Goal: Task Accomplishment & Management: Manage account settings

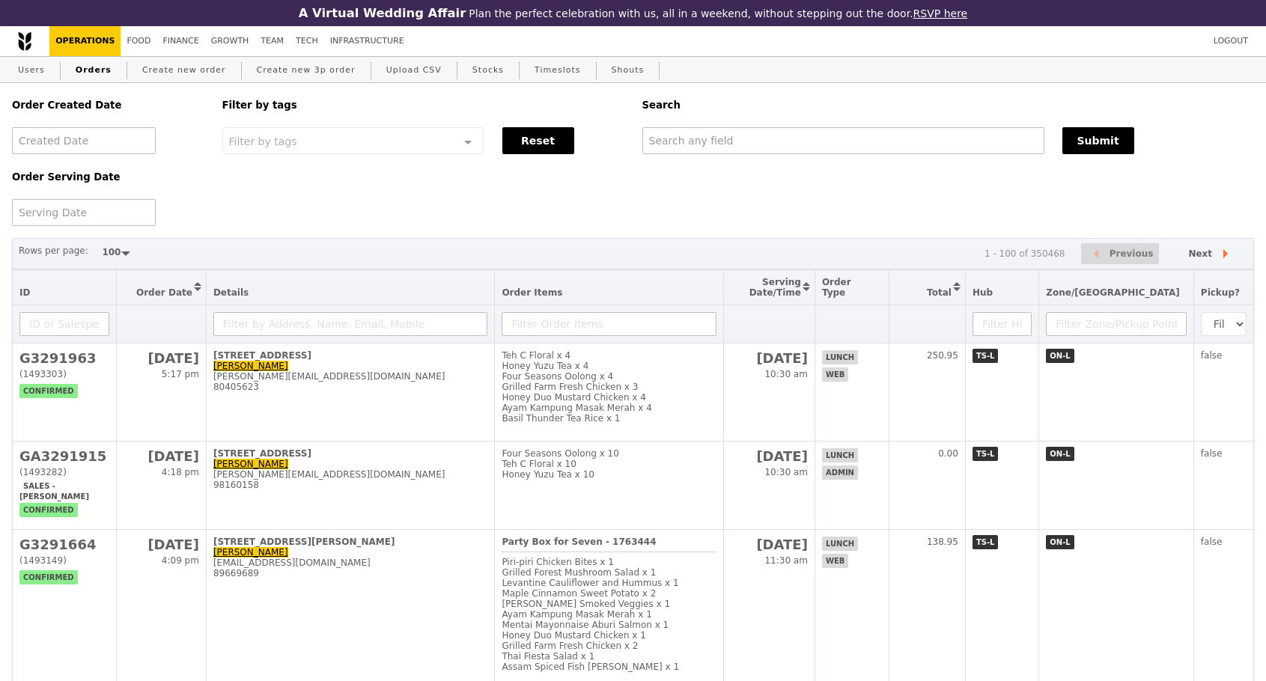
select select "100"
click at [130, 44] on link "Food" at bounding box center [139, 41] width 36 height 30
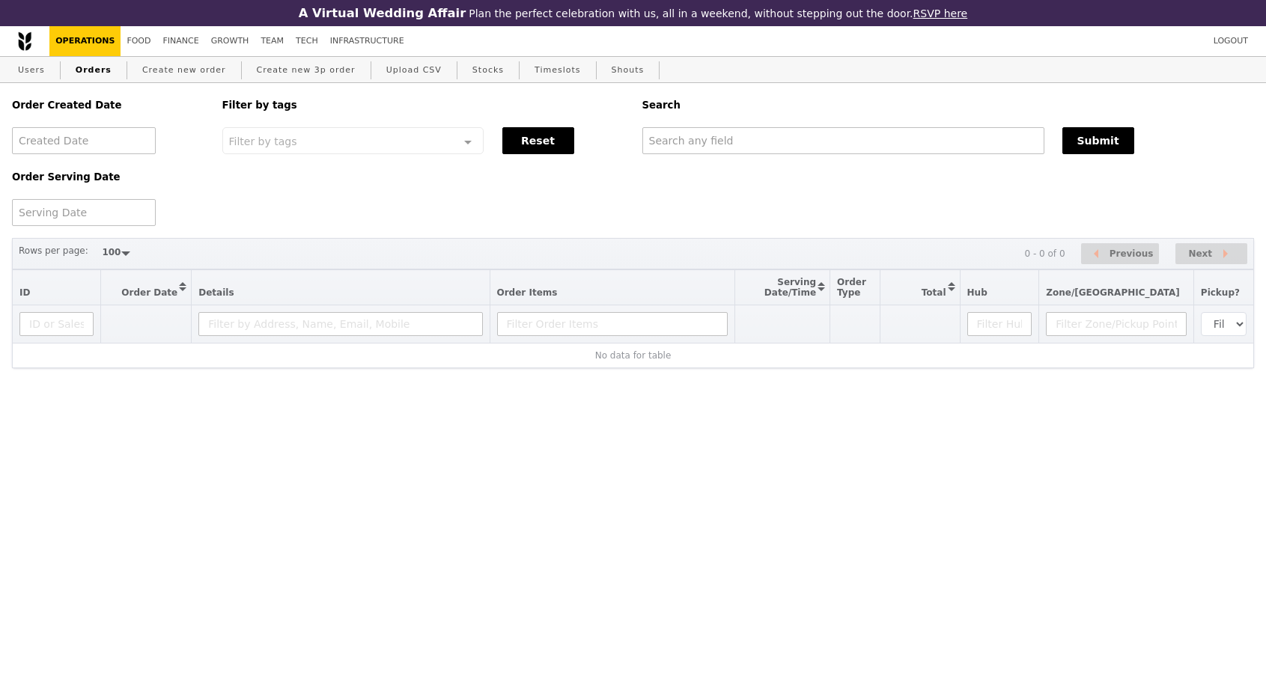
select select "100"
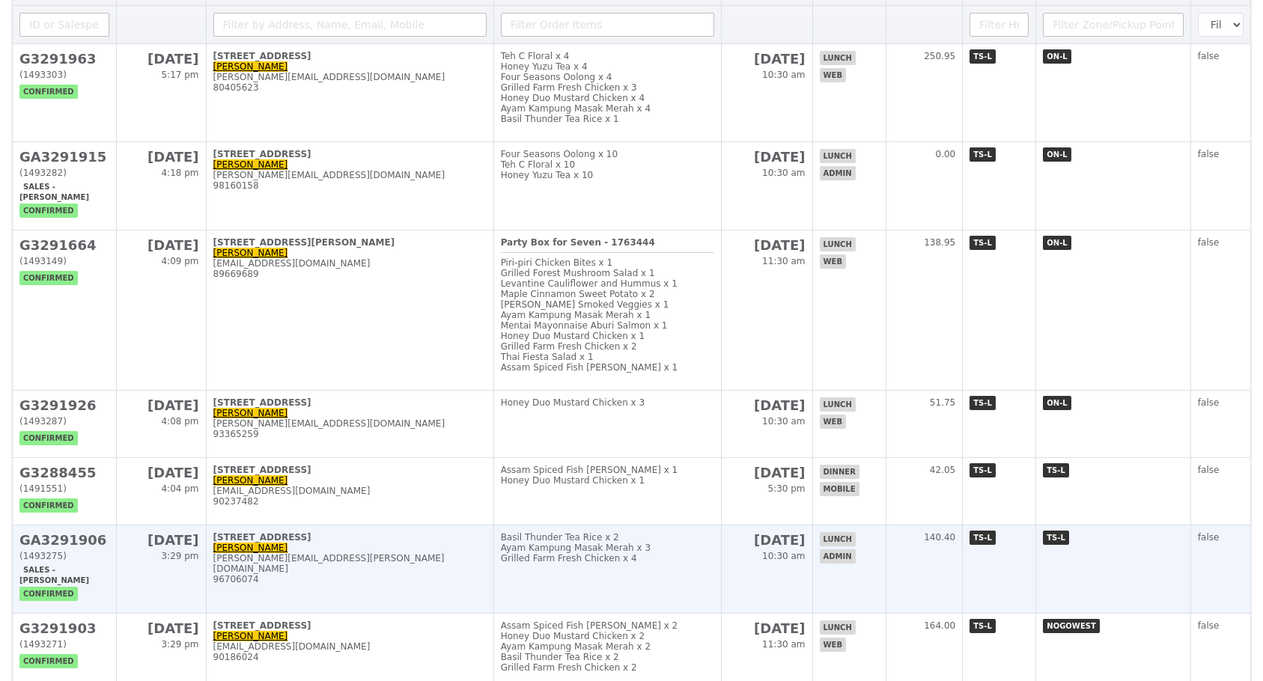
scroll to position [449, 0]
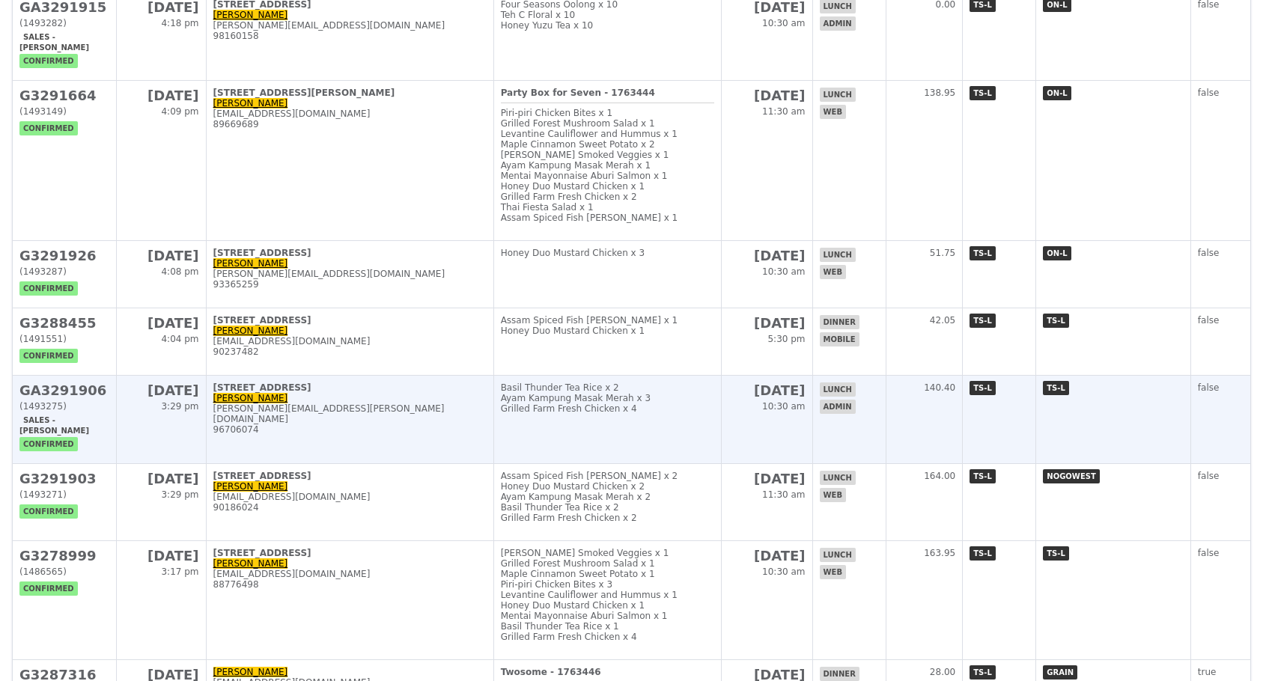
click at [76, 398] on h2 "GA3291906" at bounding box center [64, 391] width 90 height 16
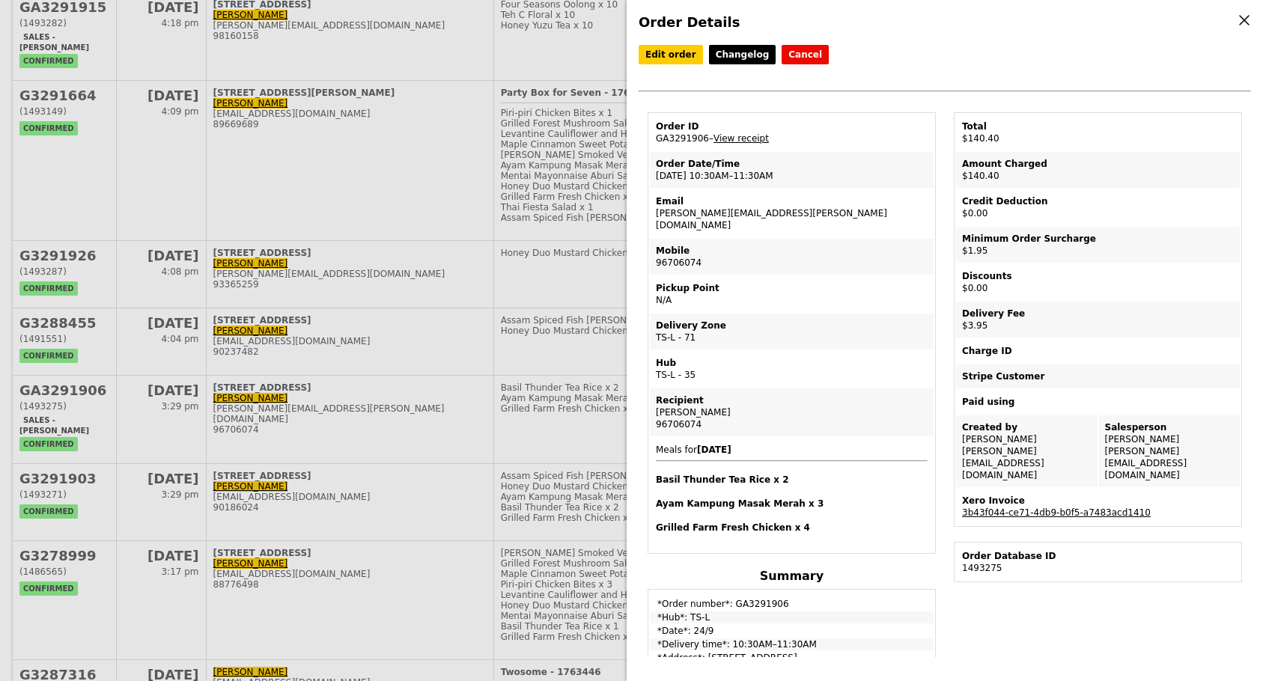
click at [806, 126] on div "Order ID" at bounding box center [792, 127] width 272 height 12
click at [885, 80] on div "Edit order Changelog Cancel Order ID GA3291906 – View receipt Order Date/Time 2…" at bounding box center [945, 78] width 612 height 67
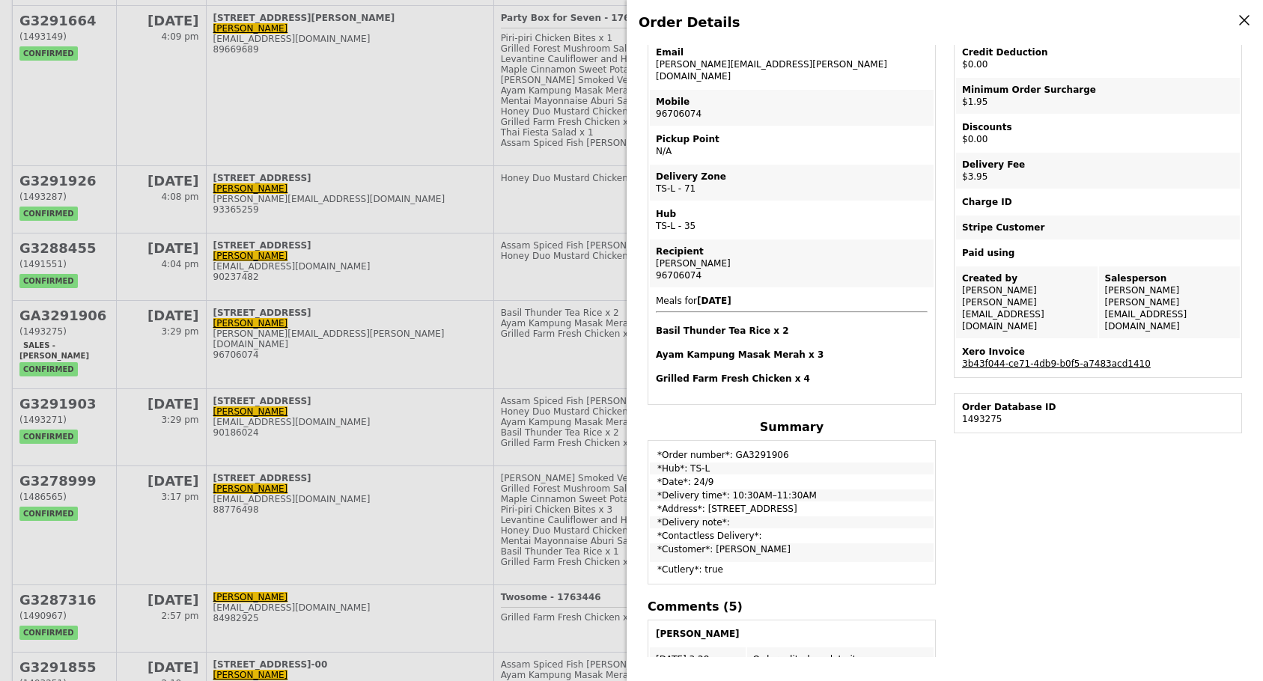
scroll to position [0, 0]
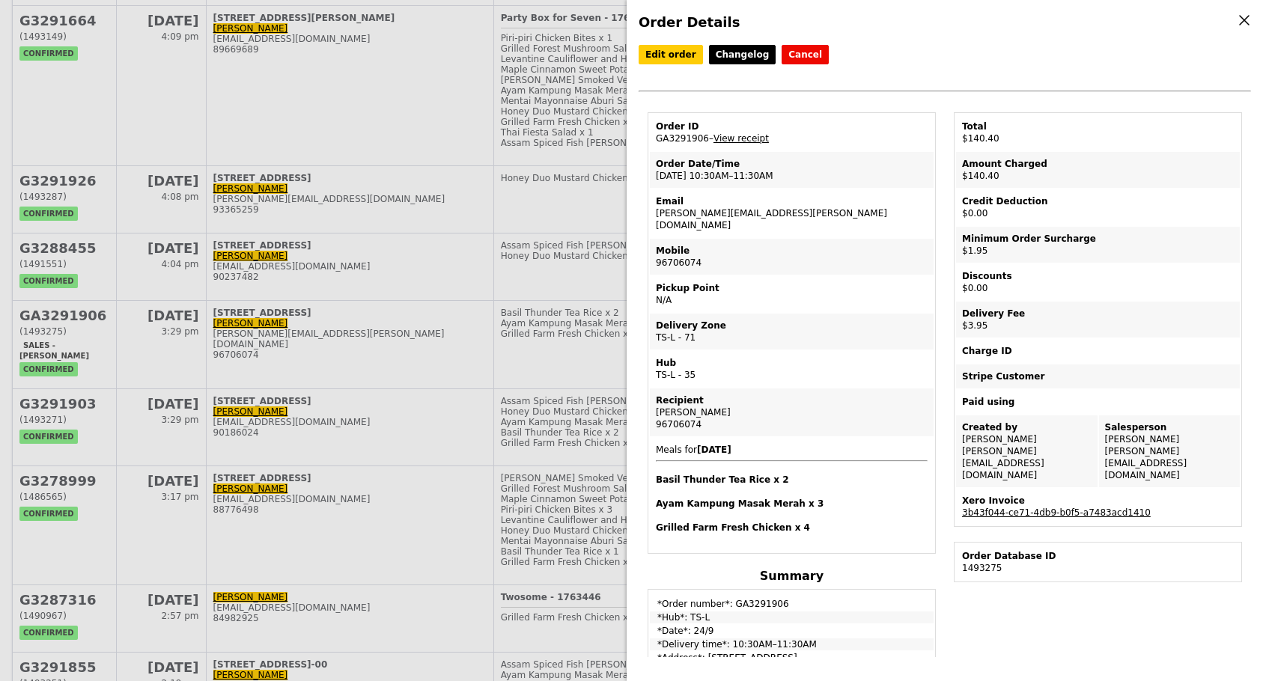
drag, startPoint x: 654, startPoint y: 139, endPoint x: 702, endPoint y: 140, distance: 47.9
click at [702, 140] on td "Order ID GA3291906 – View receipt" at bounding box center [792, 133] width 284 height 36
copy td "GA3291906"
click at [1117, 285] on td "Discounts $0.00" at bounding box center [1098, 282] width 284 height 36
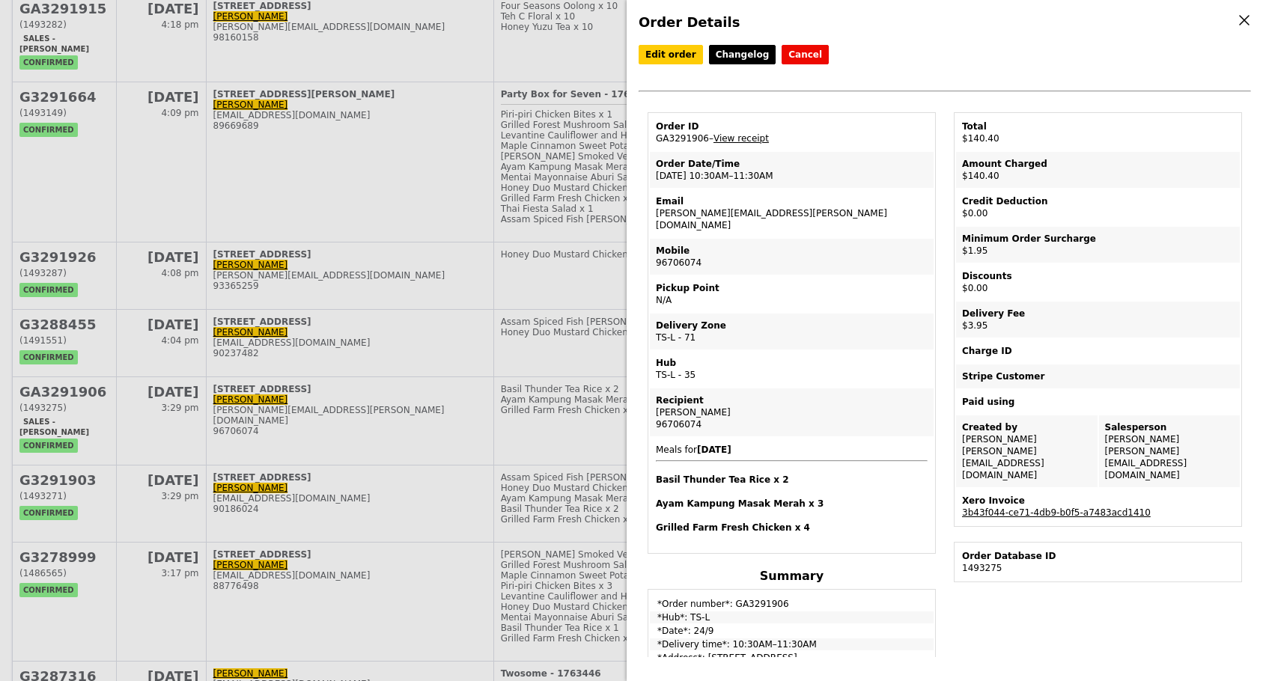
scroll to position [374, 0]
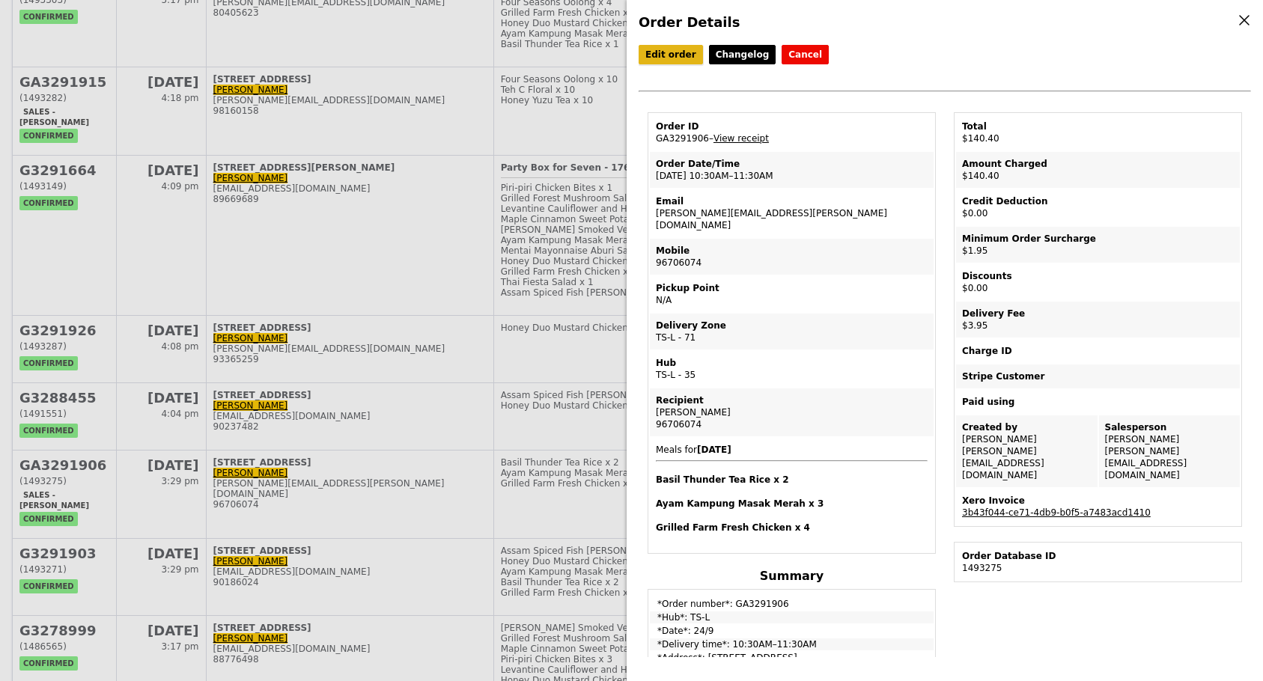
click at [657, 52] on link "Edit order" at bounding box center [671, 54] width 64 height 19
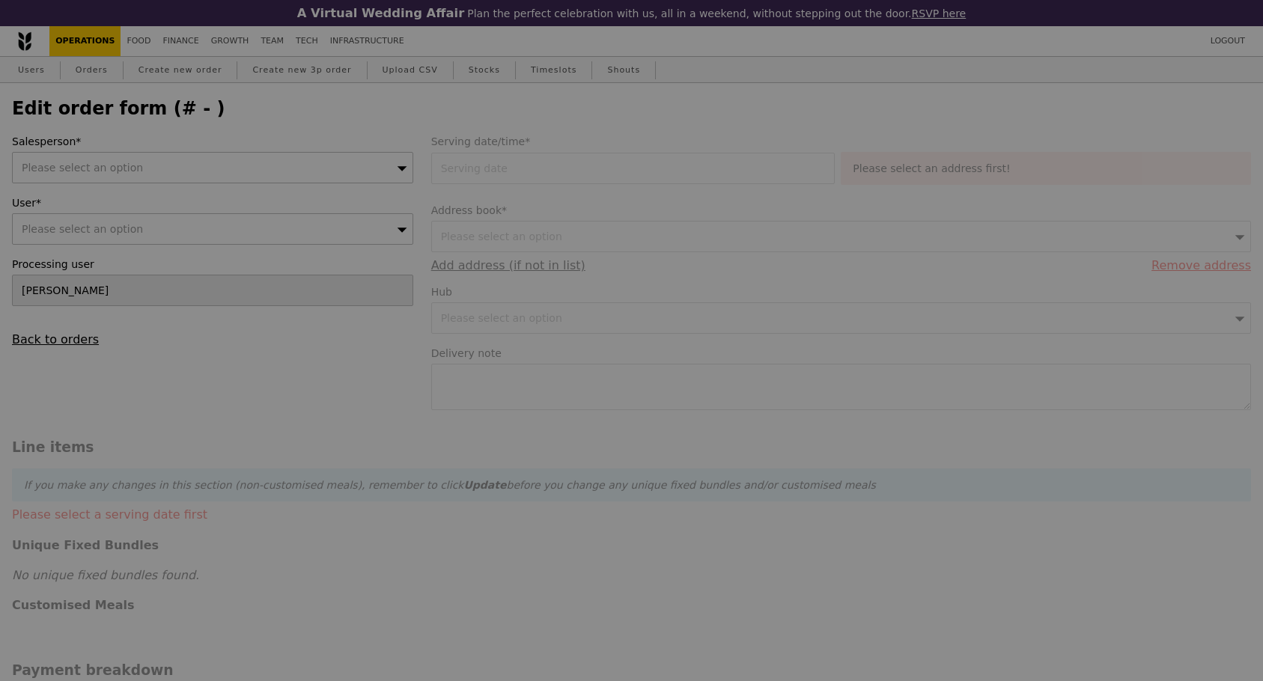
type input "24 Sep 2025"
type input "134.50"
type input "1.79"
type input "1.95"
type input "3.62"
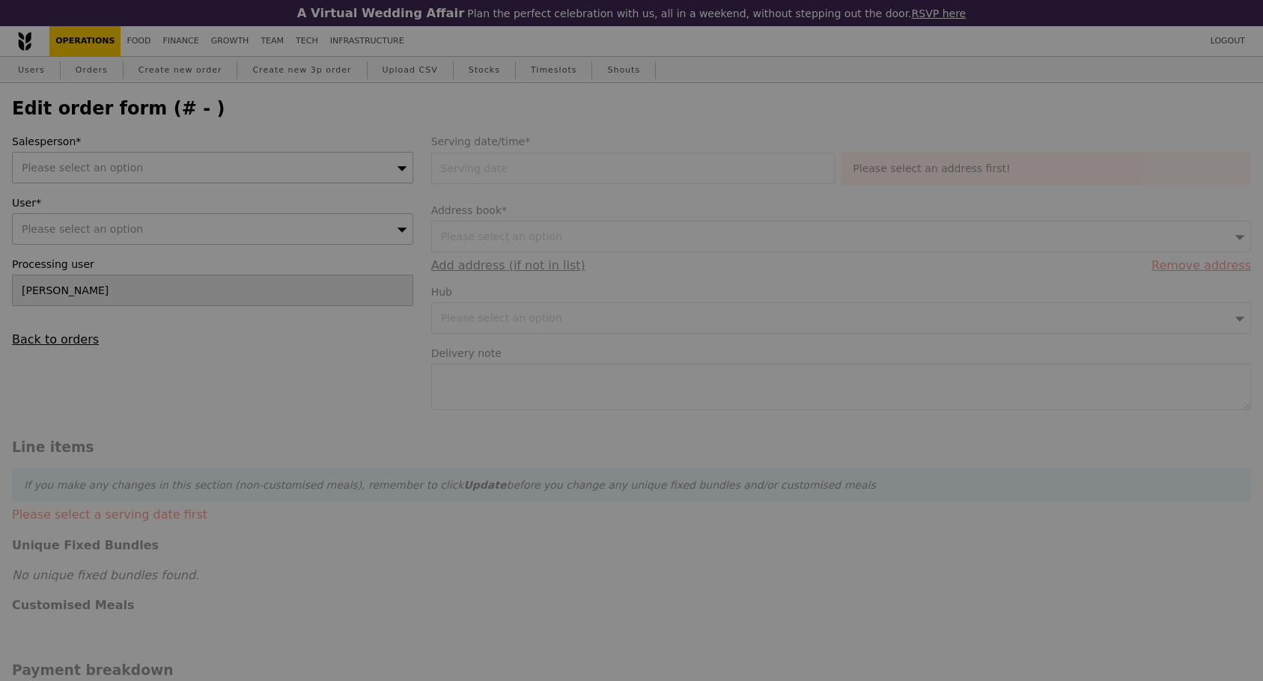
type input "3.95"
type input "140.40"
type input "Loading..."
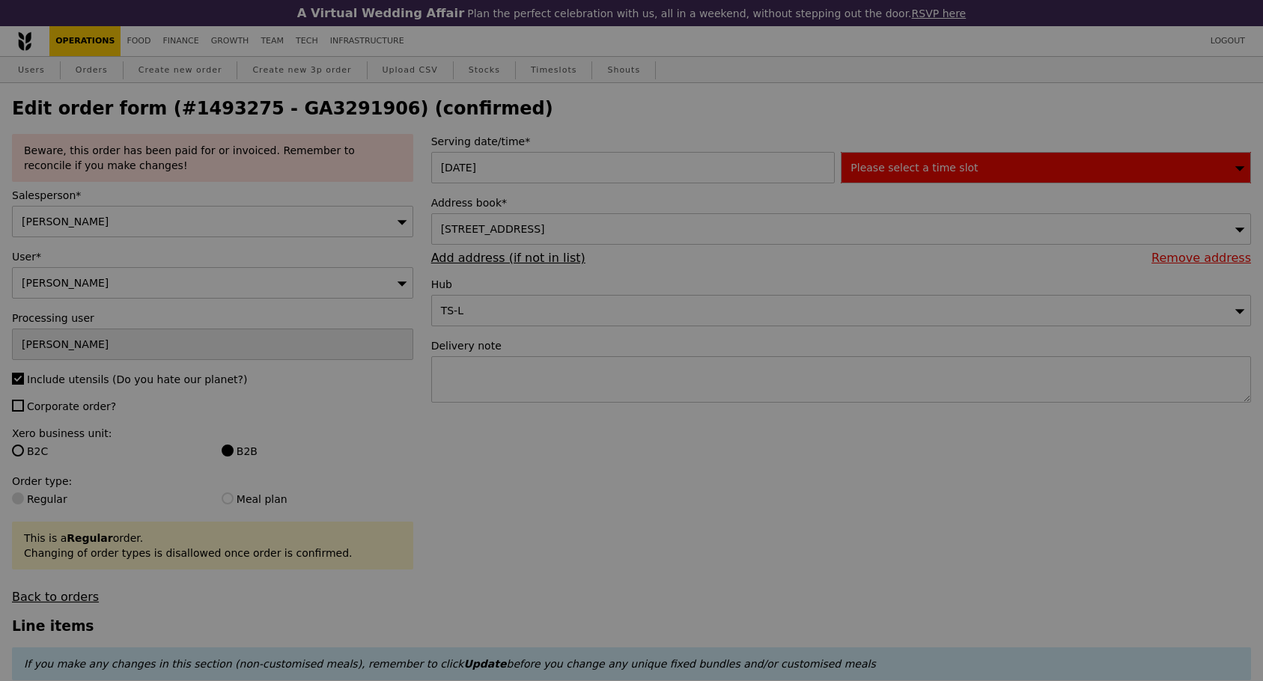
type input "464"
type input "492"
type input "430"
type input "Update"
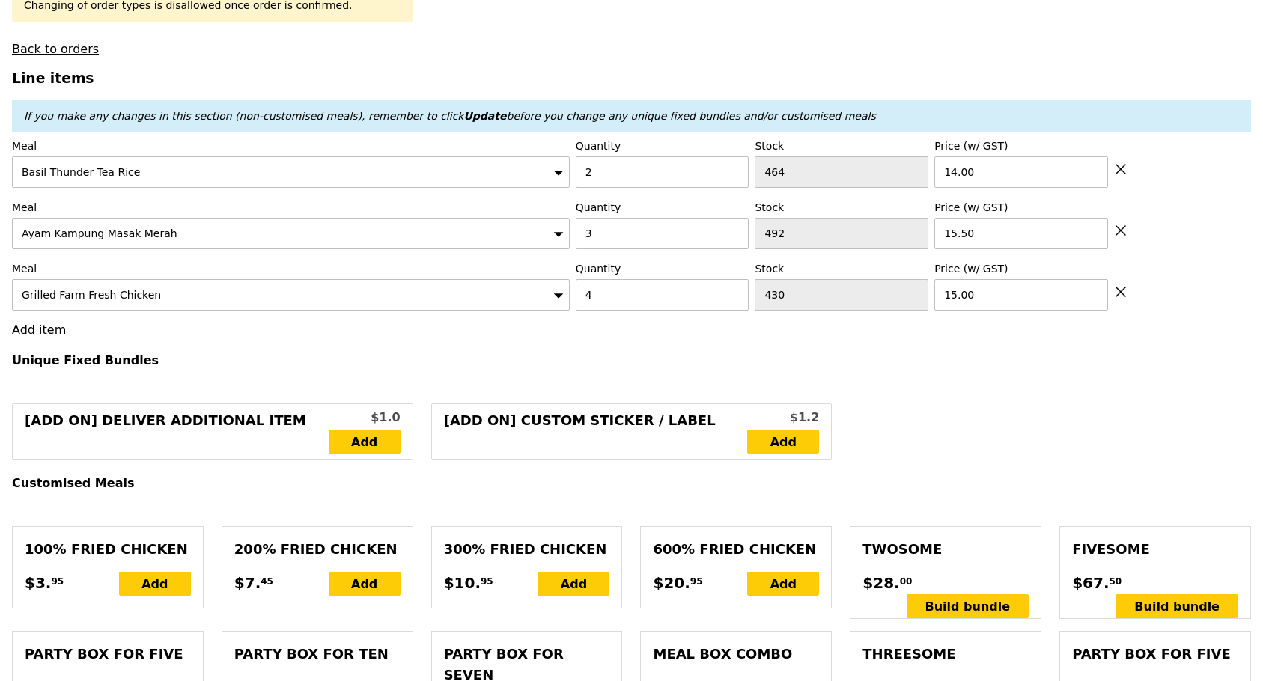
scroll to position [524, 0]
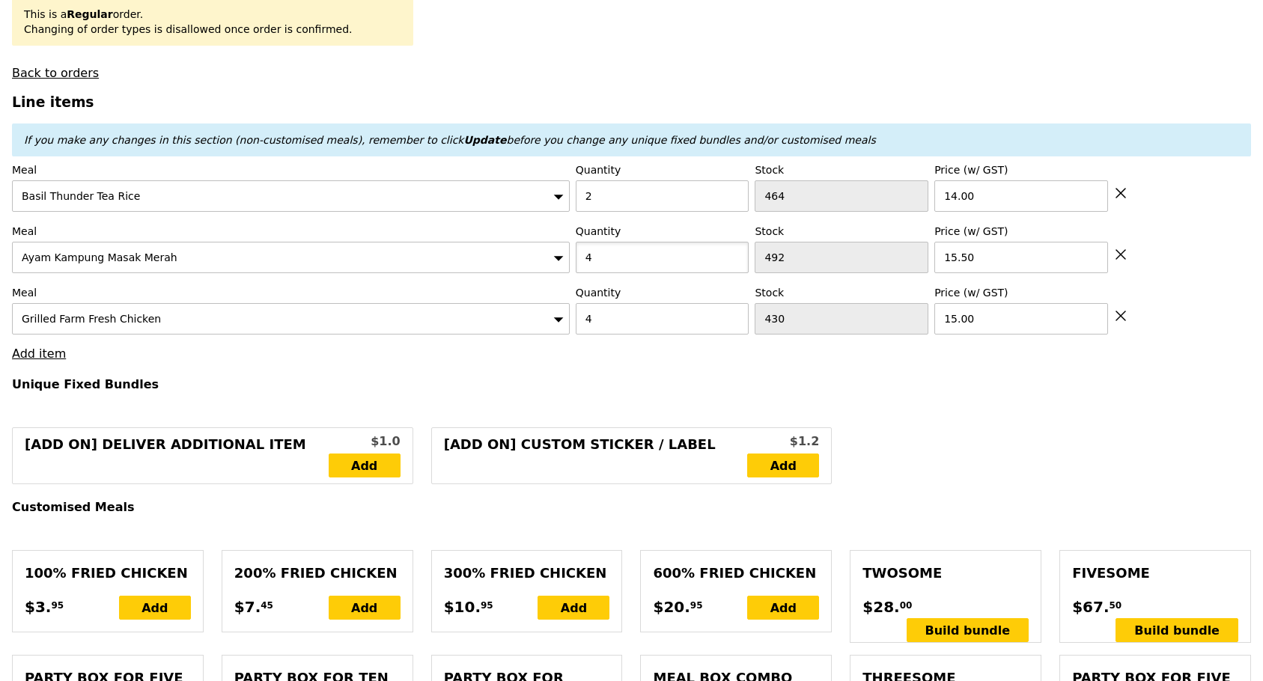
type input "4"
click at [733, 264] on input "4" at bounding box center [663, 257] width 174 height 31
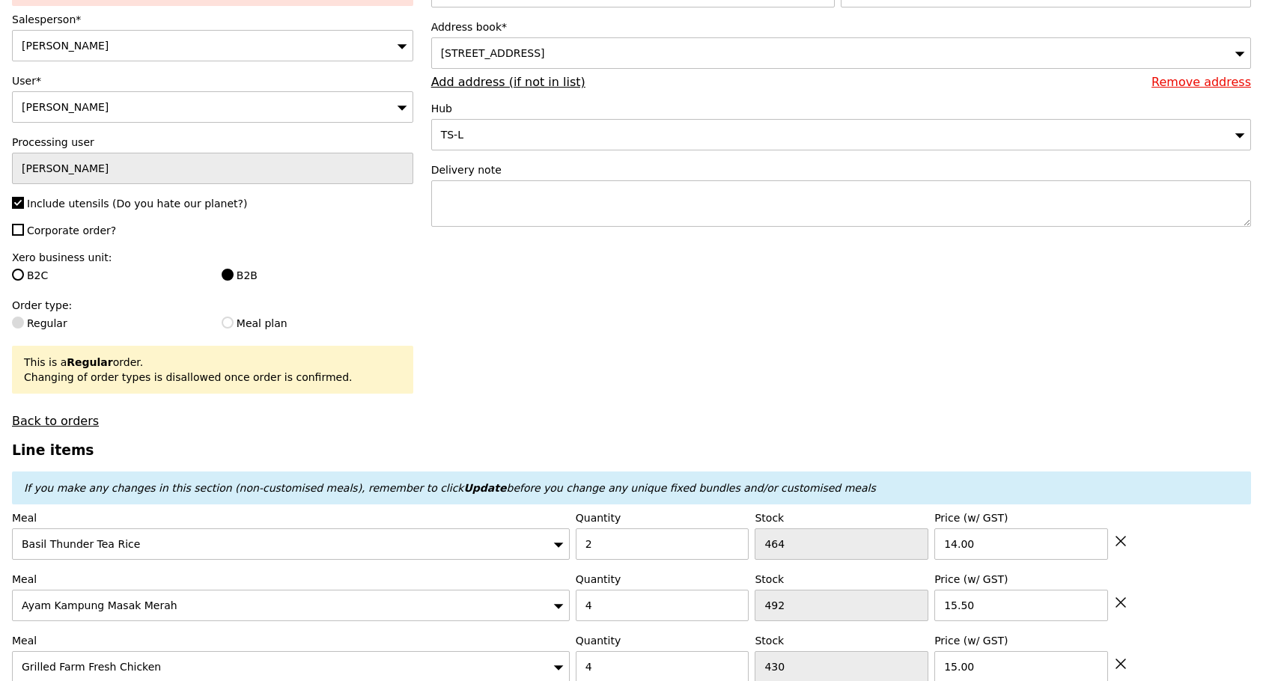
type input "Loading..."
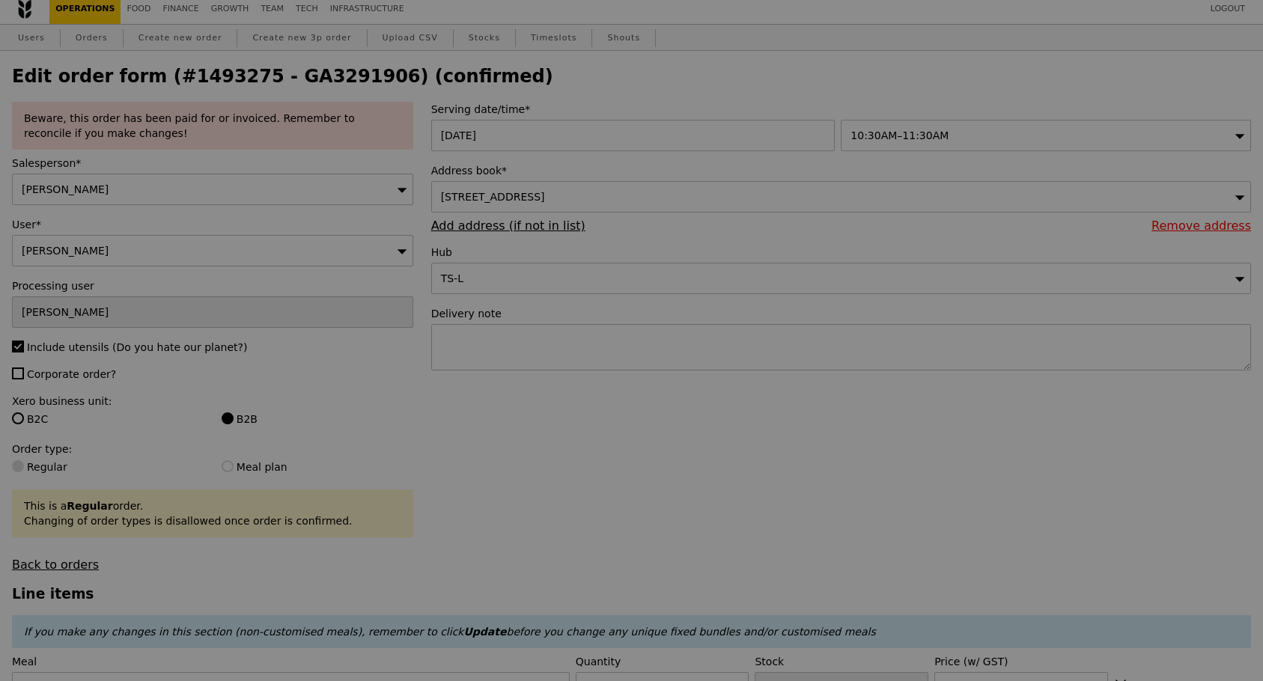
scroll to position [0, 0]
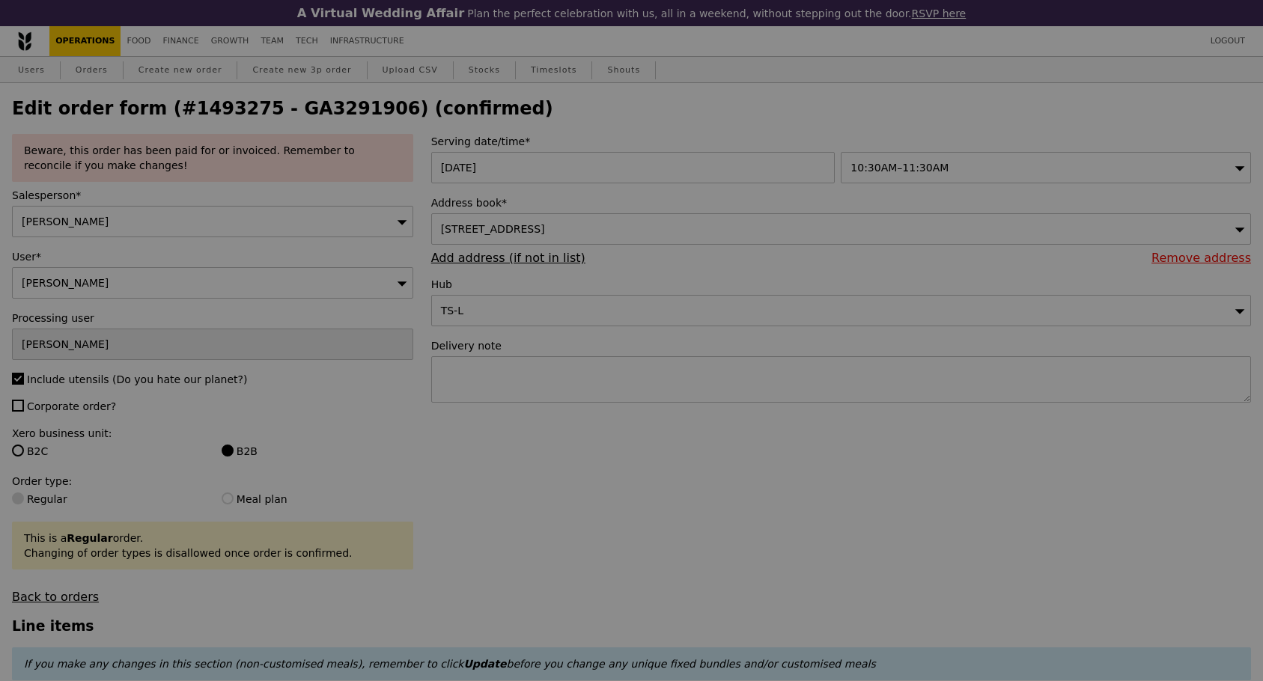
type input "0.00"
type input "5.90"
type input "Update"
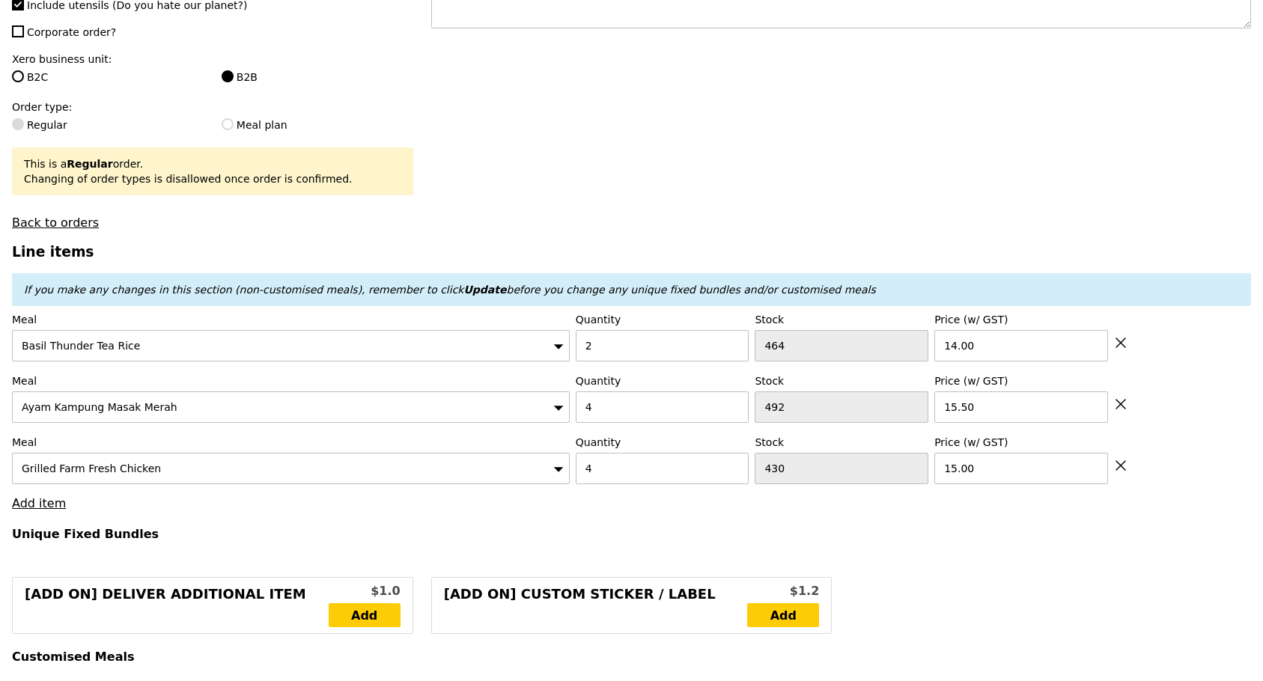
scroll to position [524, 0]
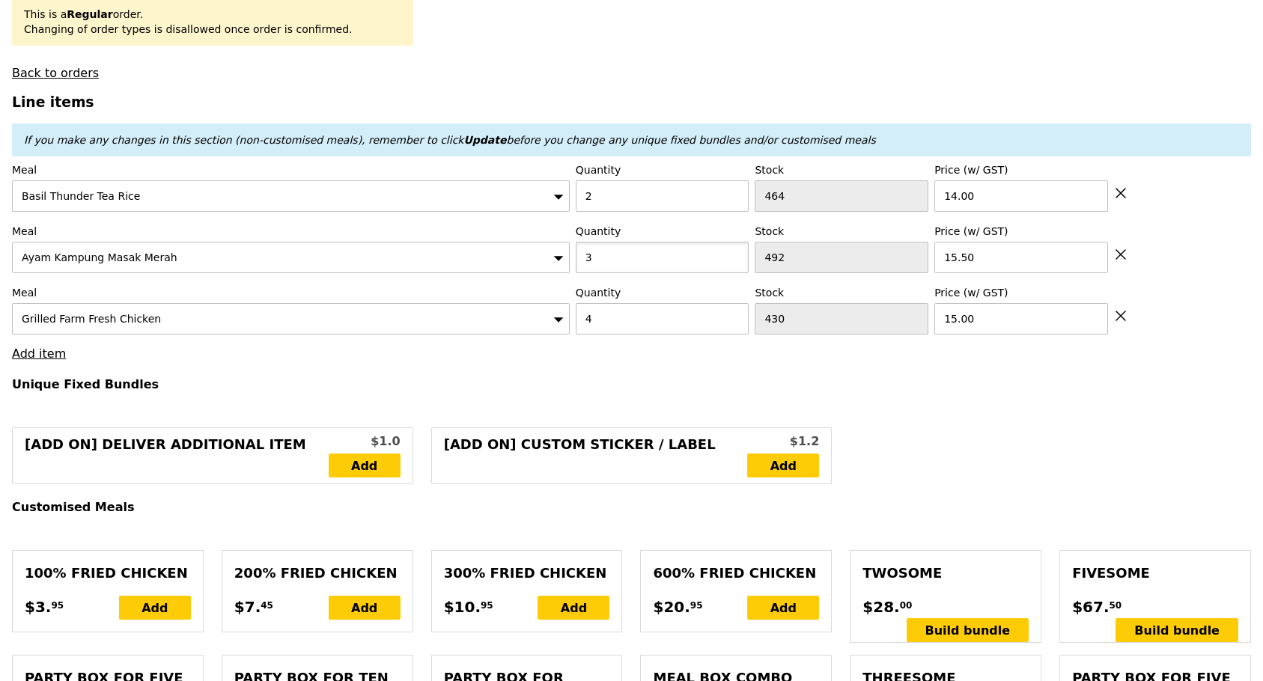
type input "3"
click at [735, 273] on input "3" at bounding box center [663, 257] width 174 height 31
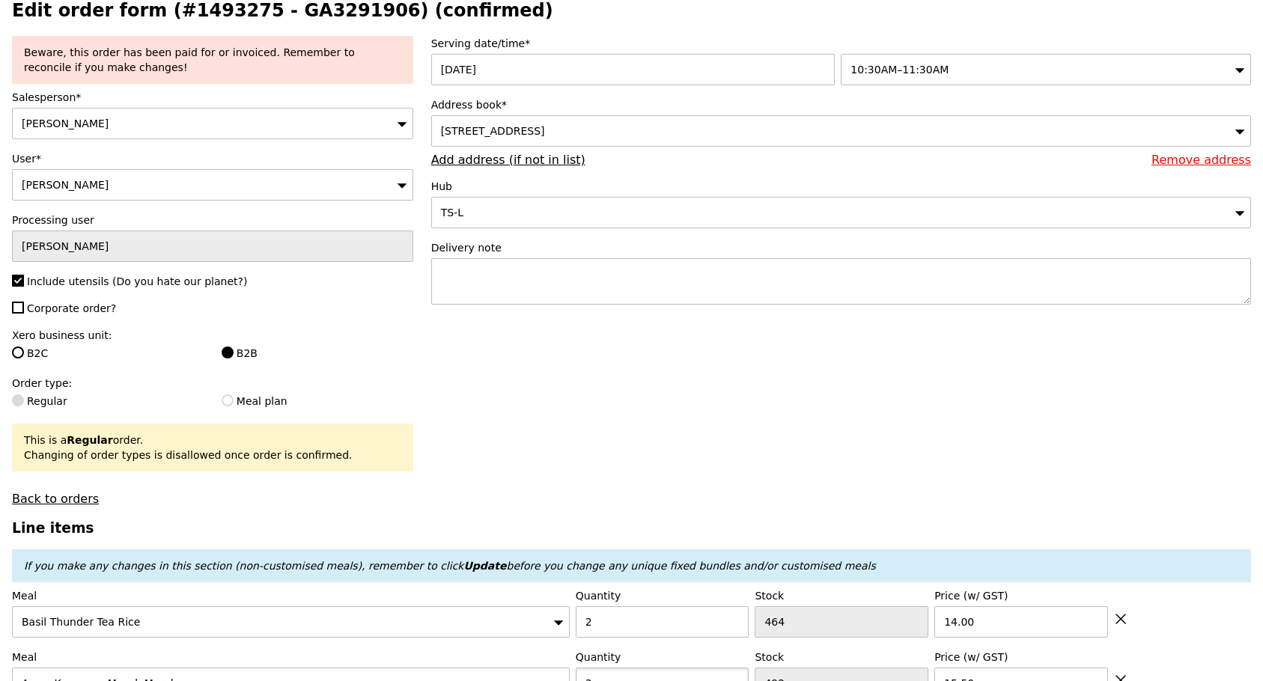
scroll to position [0, 0]
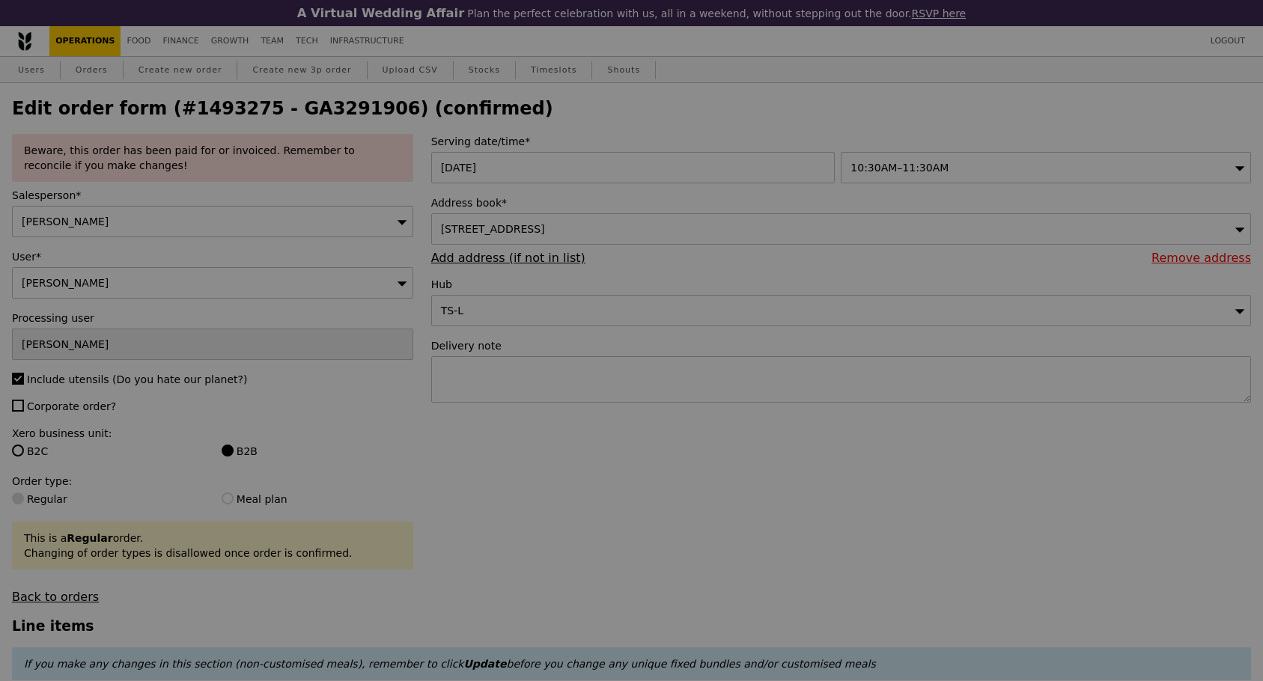
type input "Update"
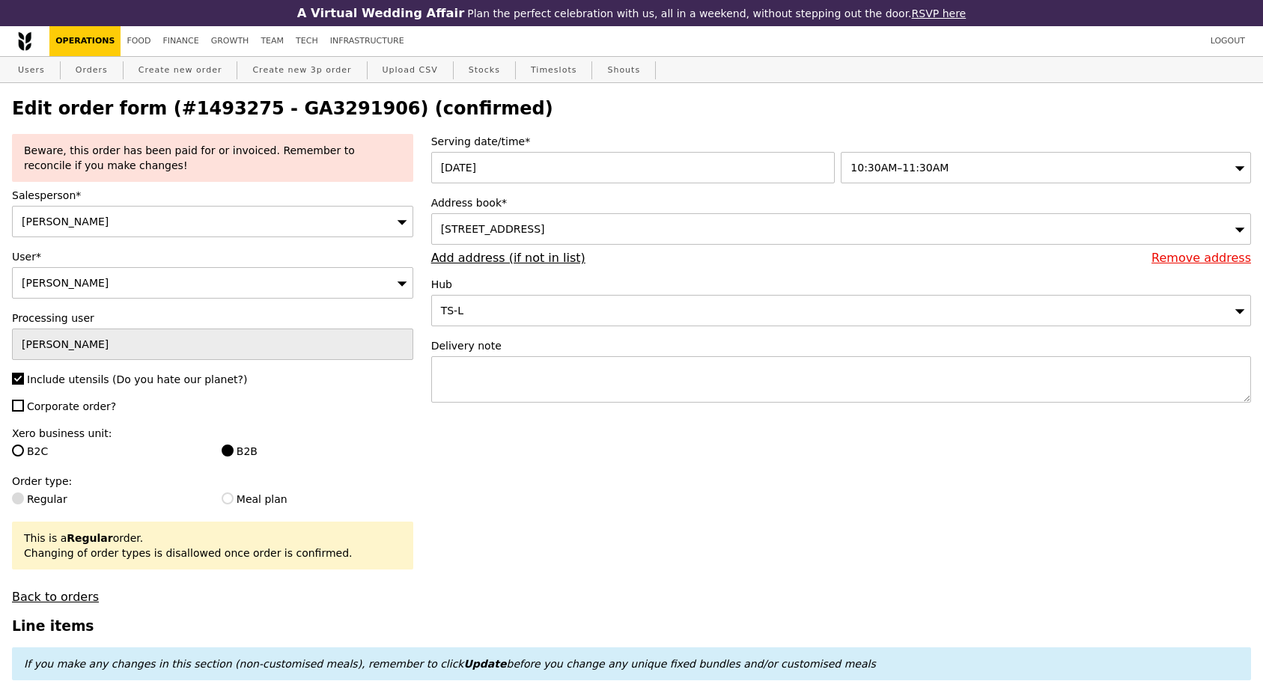
select select "100"
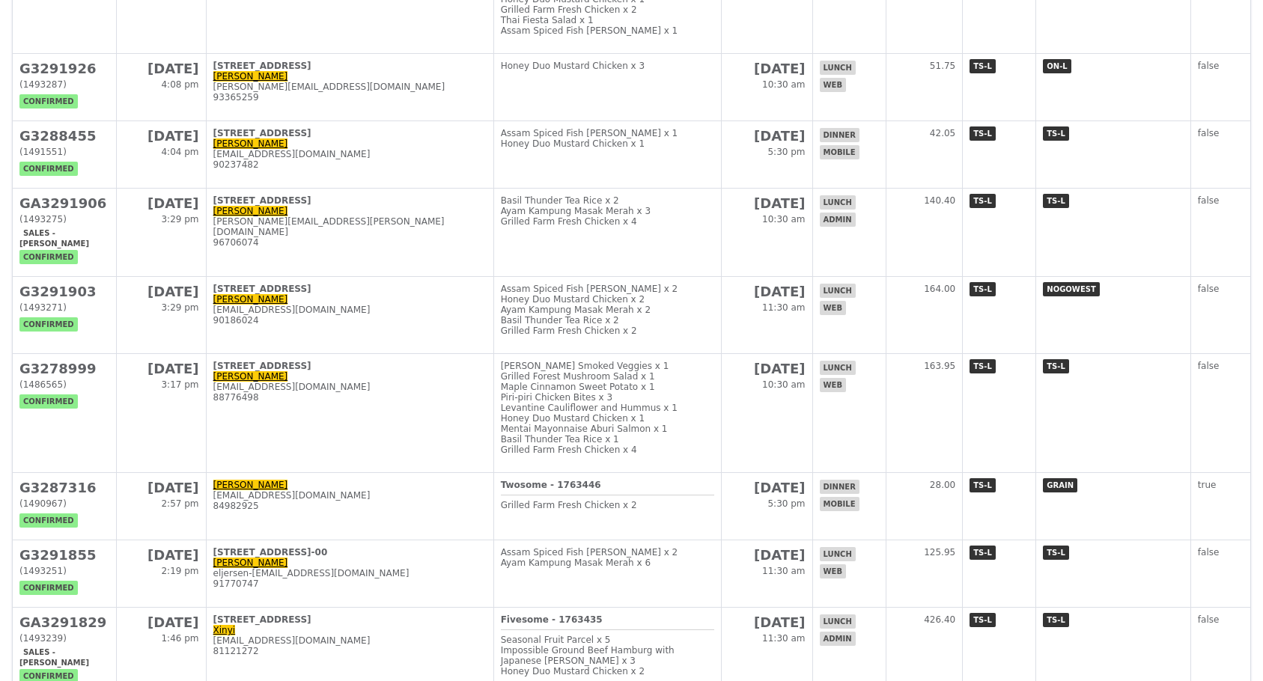
scroll to position [898, 0]
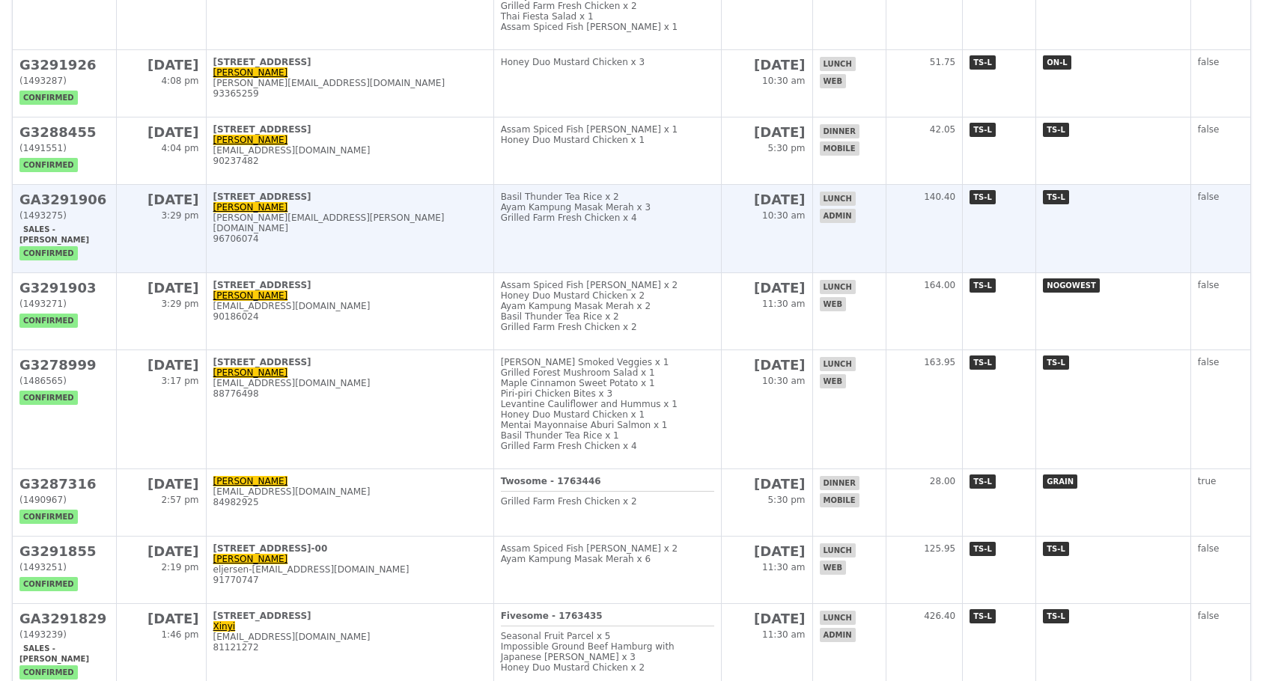
click at [321, 244] on div "96706074" at bounding box center [349, 239] width 273 height 10
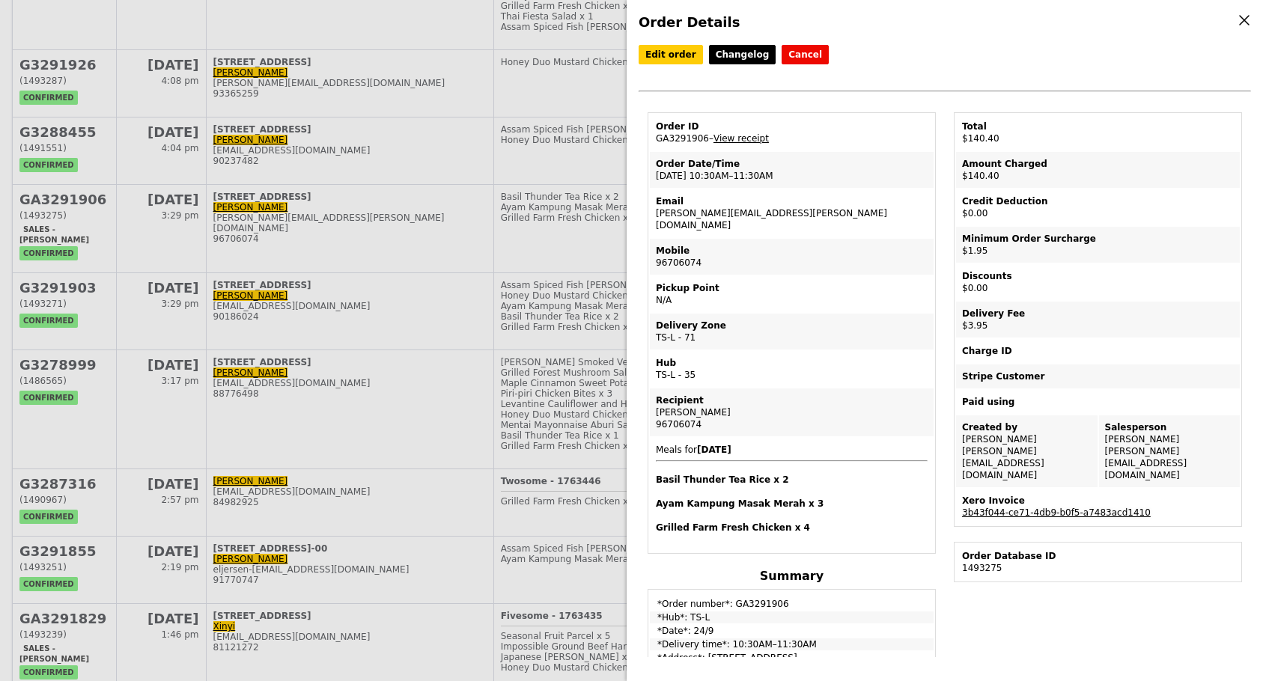
click at [1056, 508] on link "3b43f044-ce71-4db9-b0f5-a7483acd1410" at bounding box center [1056, 513] width 189 height 10
click at [668, 52] on link "Edit order" at bounding box center [671, 54] width 64 height 19
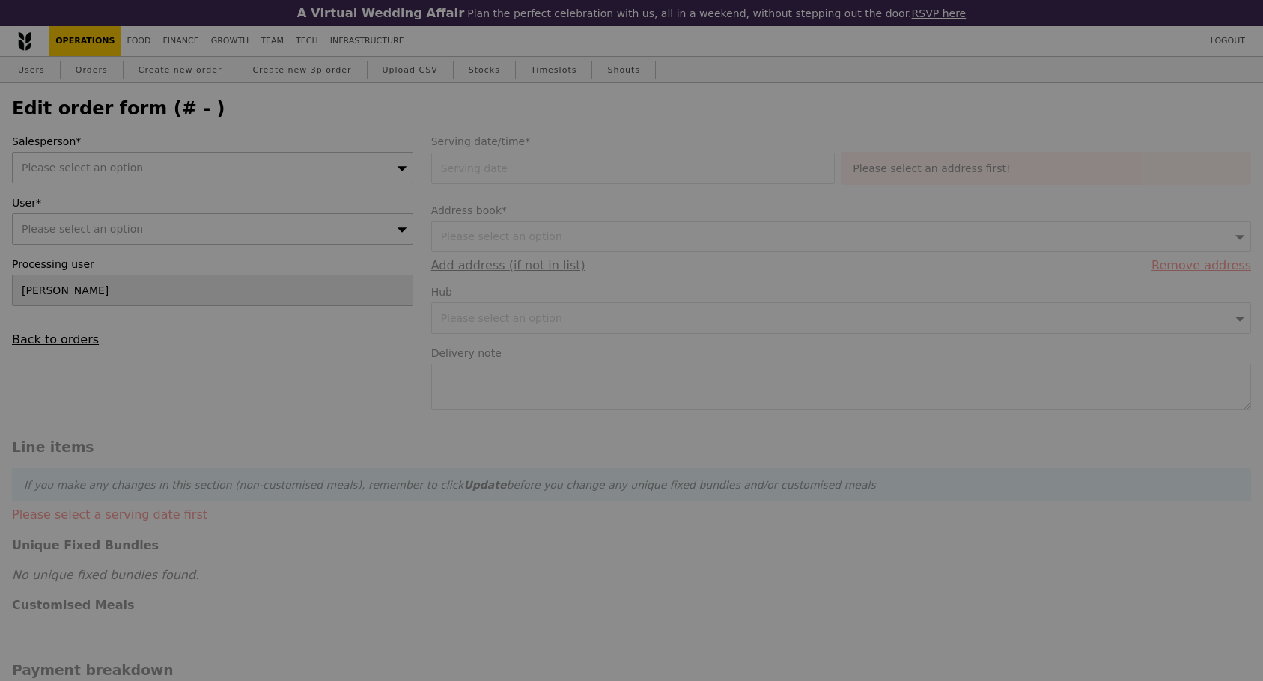
type input "24 Sep 2025"
type input "134.50"
type input "1.79"
type input "1.95"
type input "3.62"
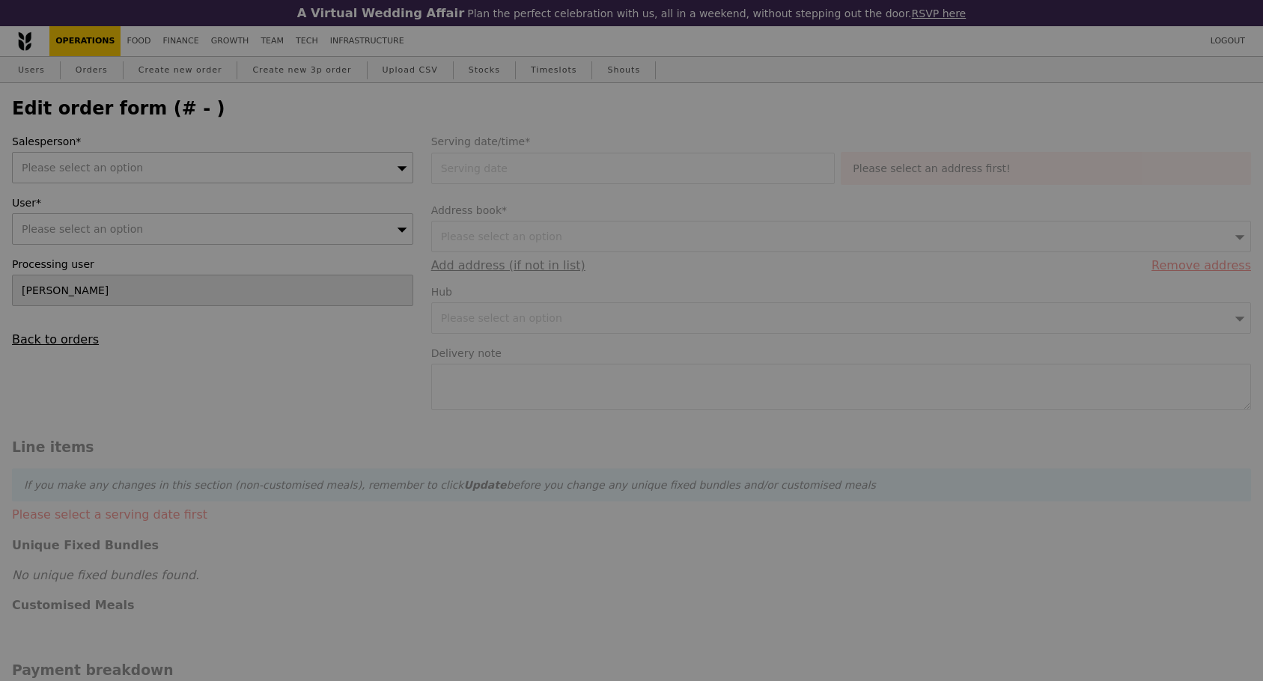
type input "3.95"
type input "140.40"
type input "Loading..."
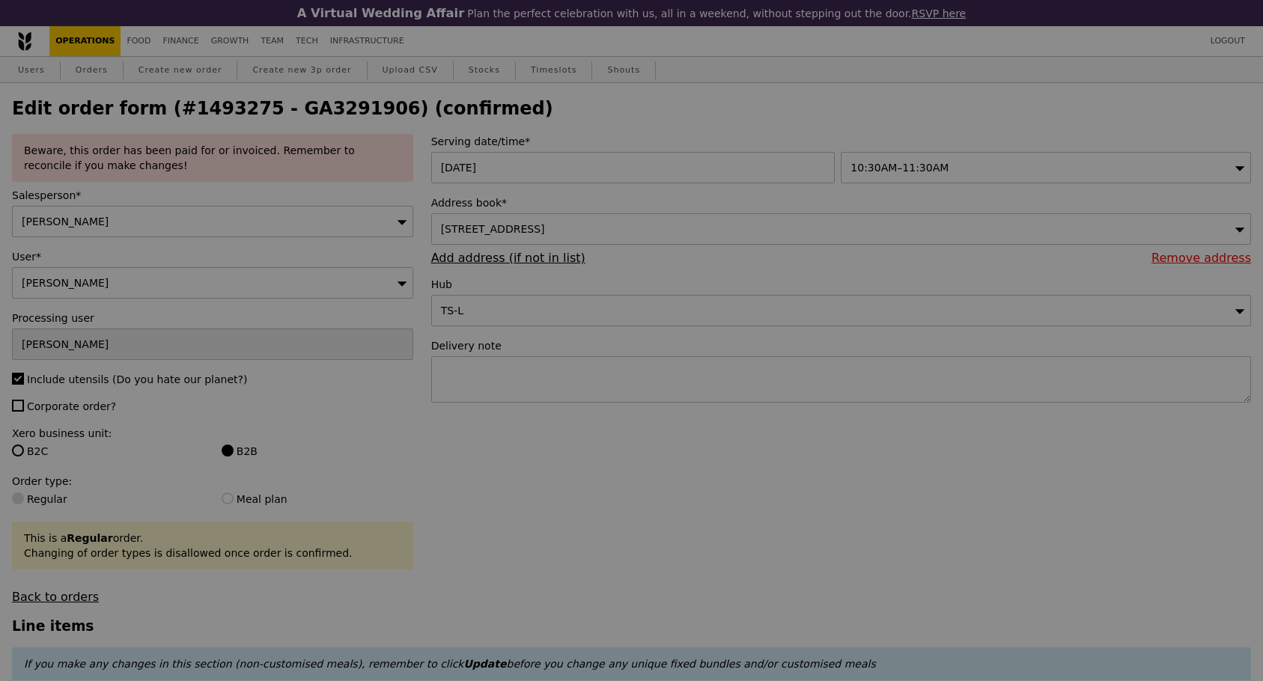
type input "464"
type input "492"
type input "430"
type input "Update"
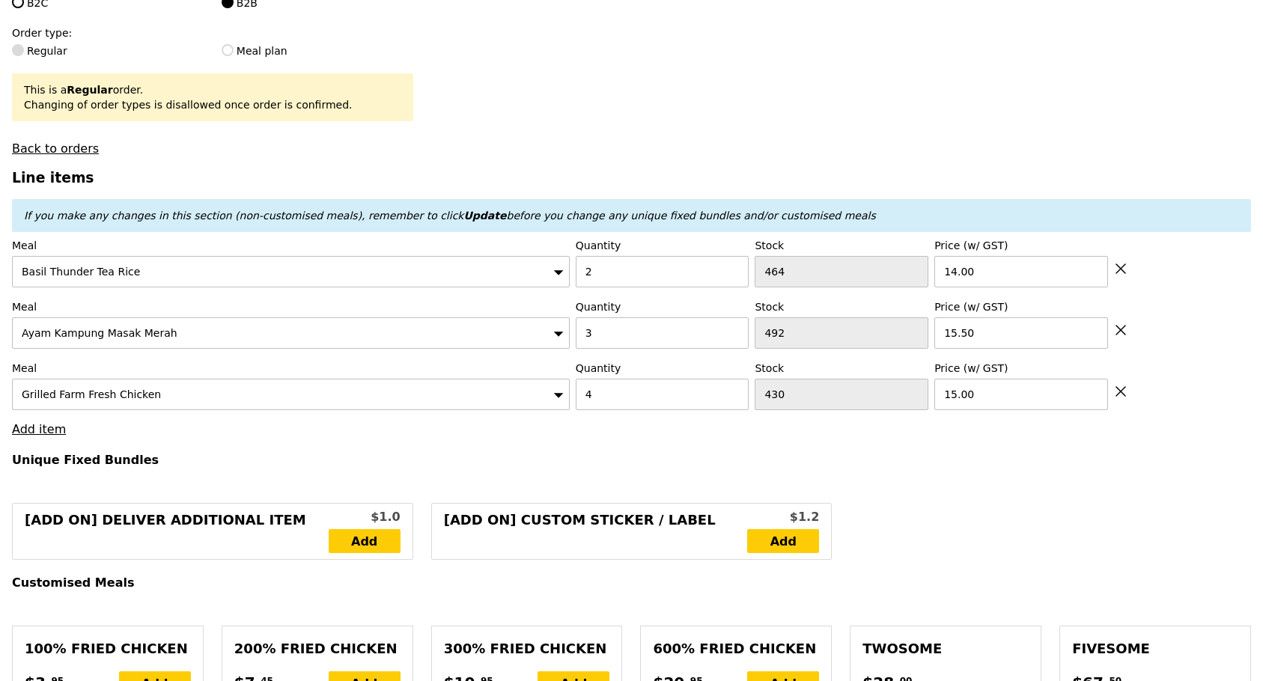
scroll to position [449, 0]
type input "4"
click at [730, 339] on input "4" at bounding box center [663, 332] width 174 height 31
click at [707, 466] on h4 "Unique Fixed Bundles" at bounding box center [631, 459] width 1239 height 14
type input "Loading..."
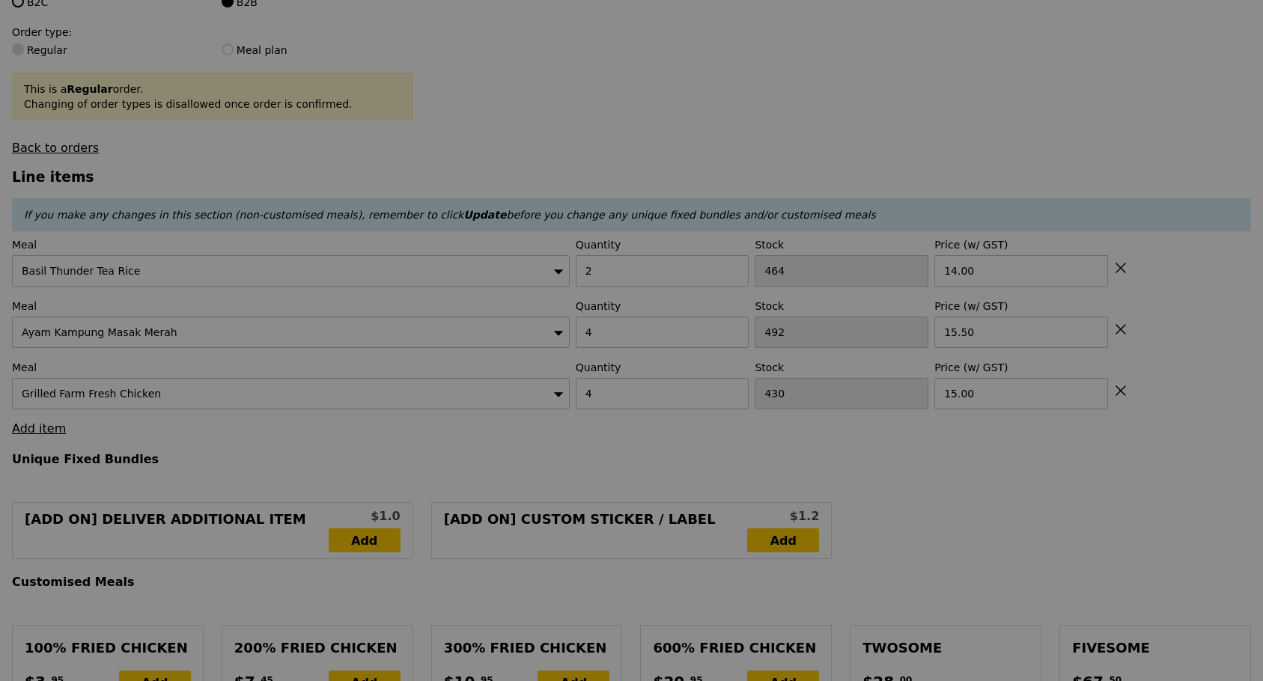
type input "0.00"
type input "5.90"
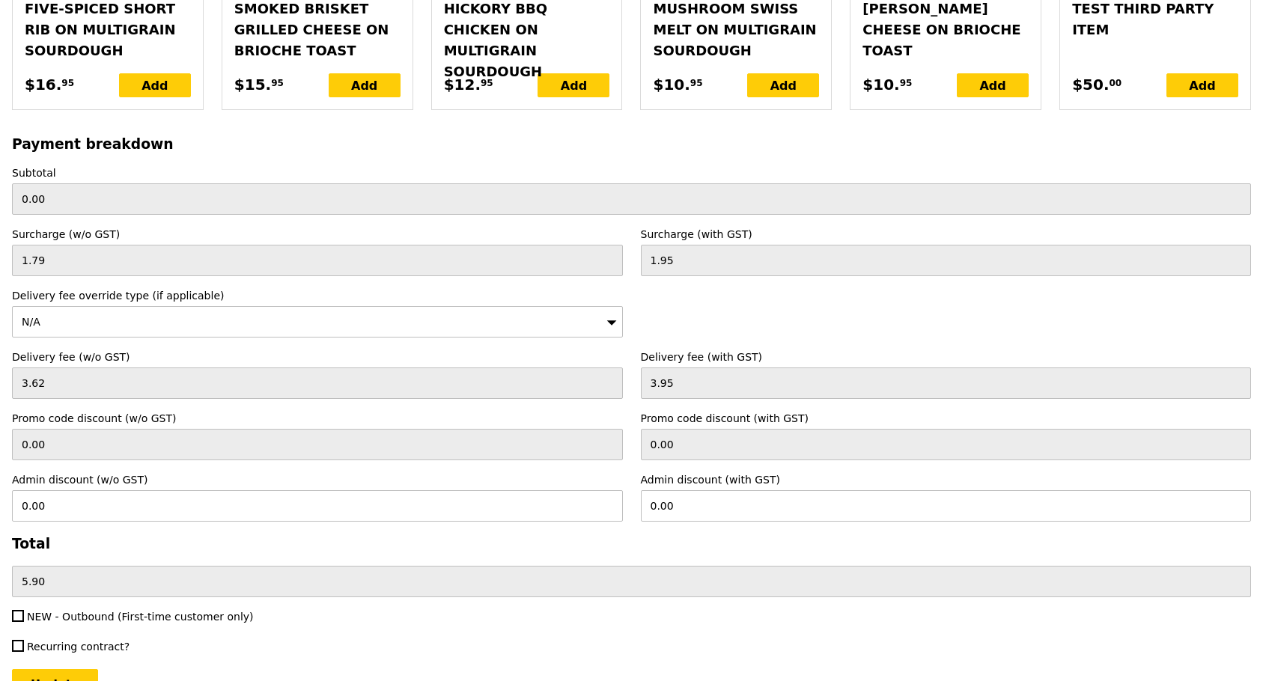
scroll to position [3602, 0]
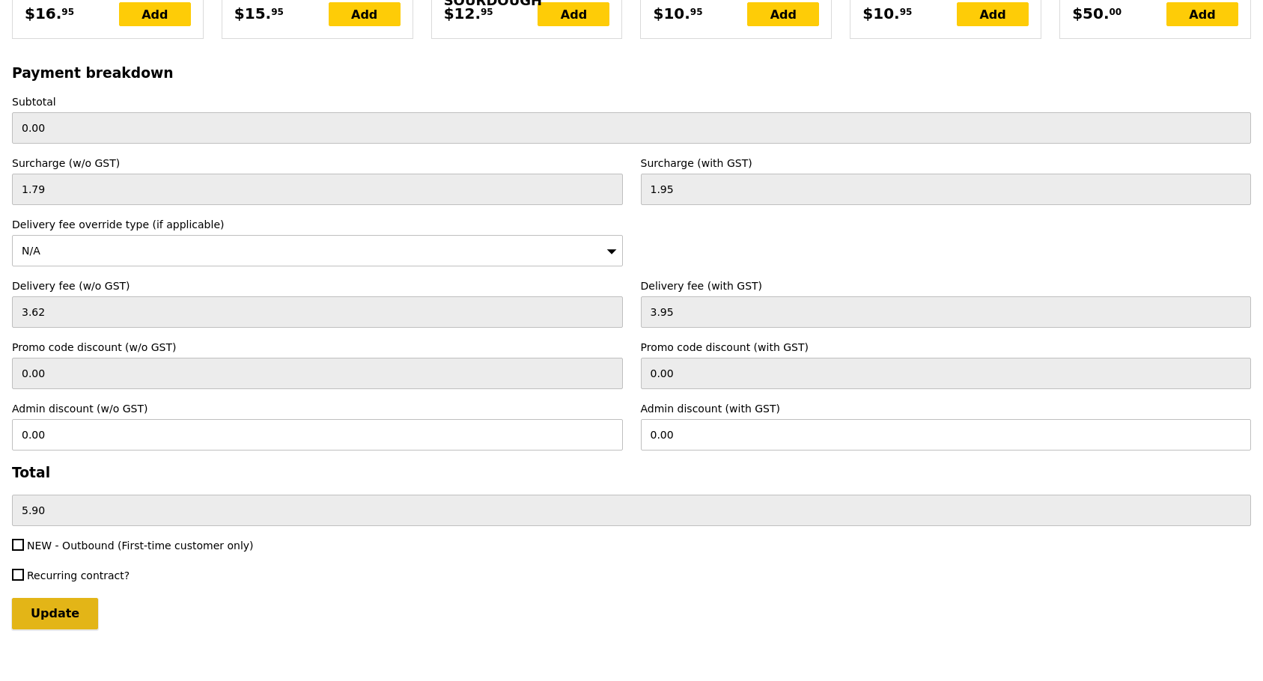
click at [53, 599] on input "Update" at bounding box center [55, 613] width 86 height 31
type input "Loading..."
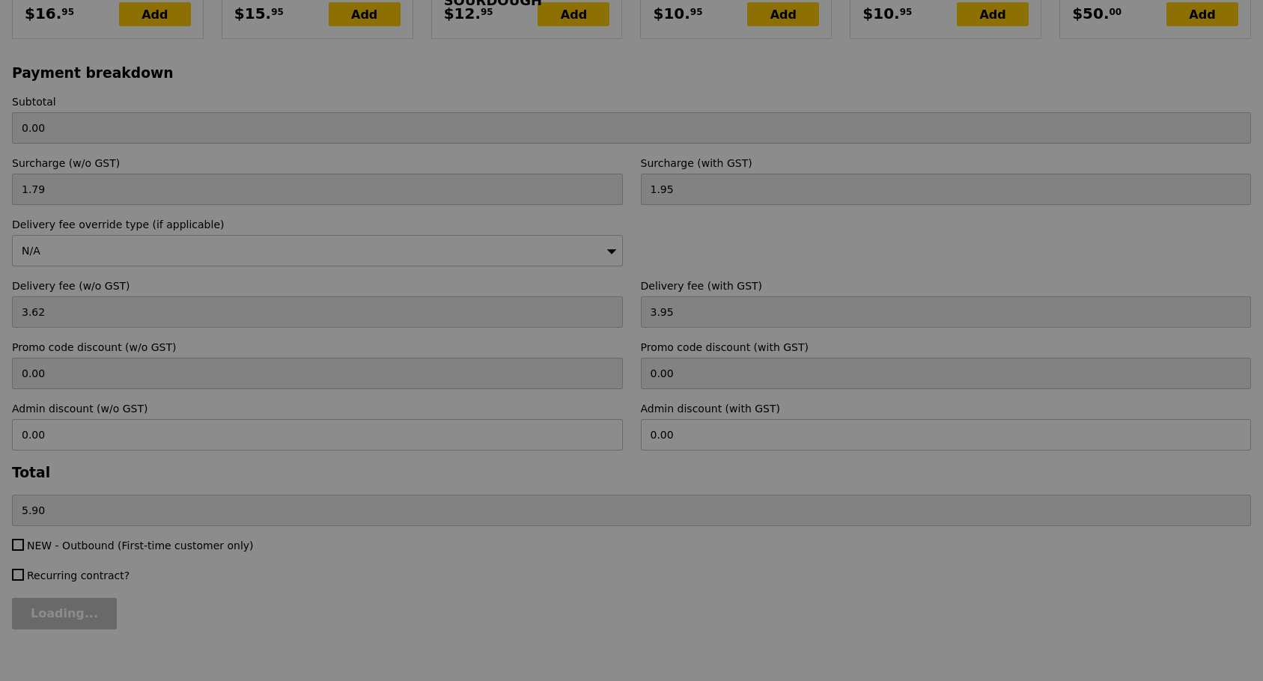
type input "150.00"
type input "155.90"
type input "Update"
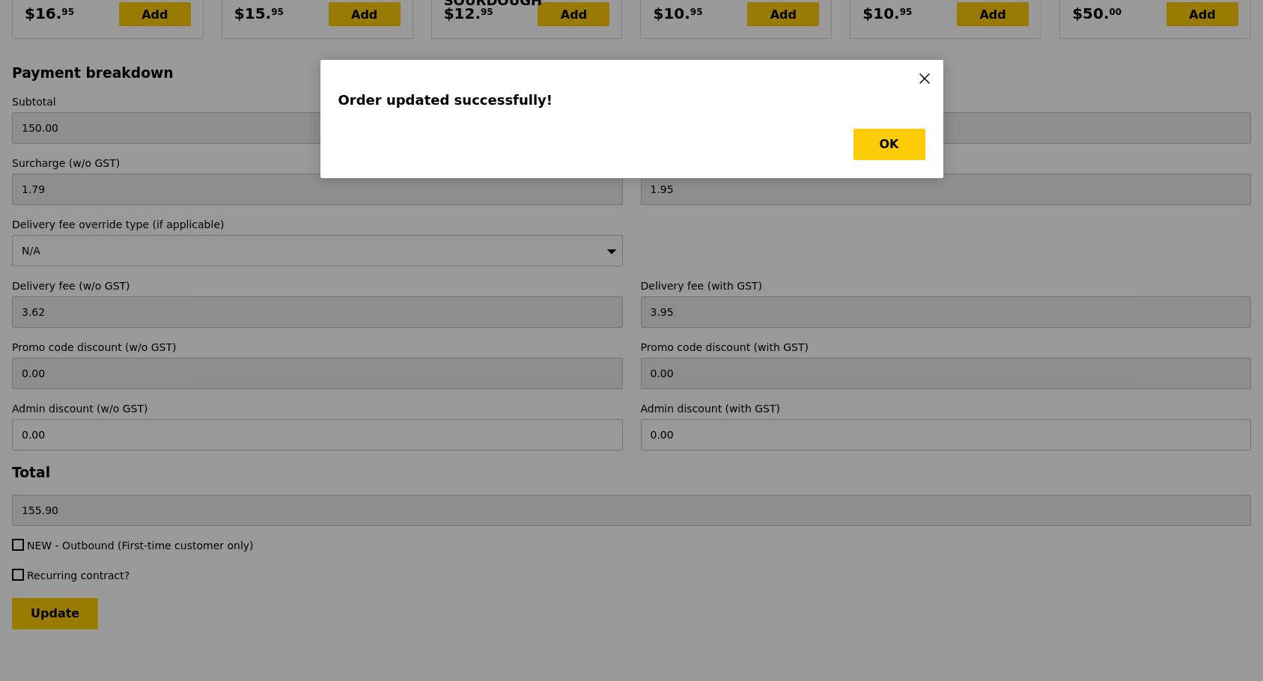
scroll to position [0, 0]
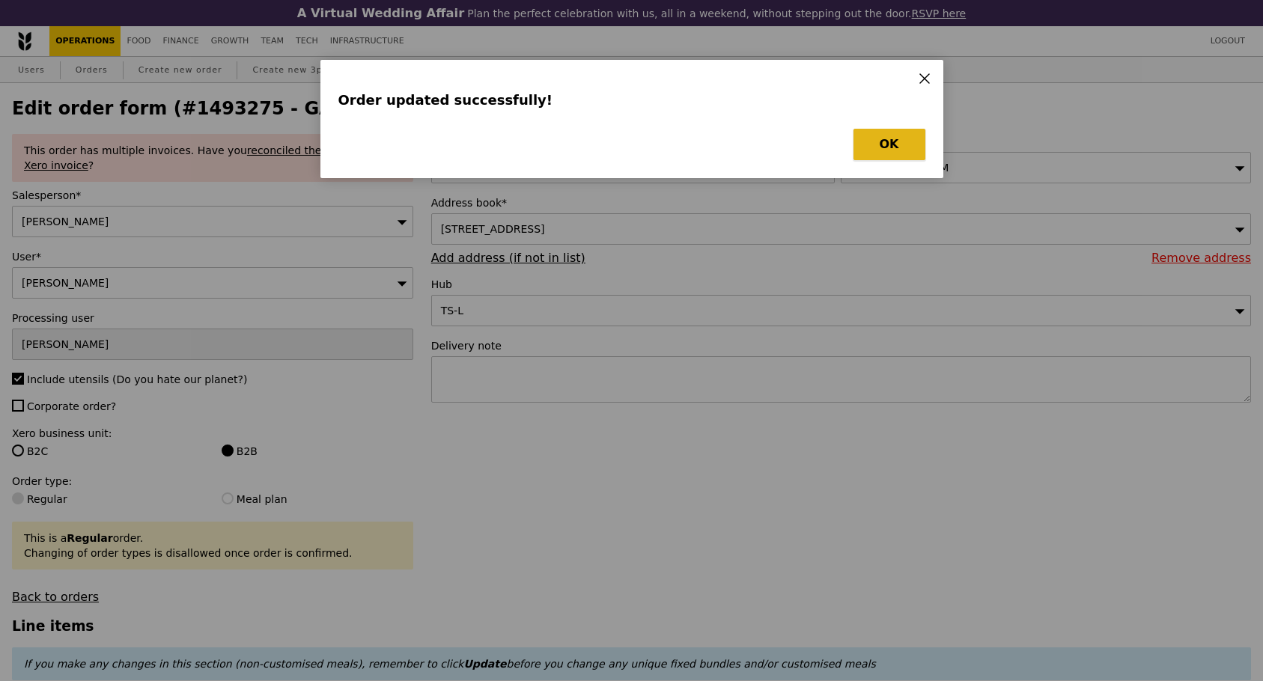
click at [885, 143] on button "OK" at bounding box center [890, 144] width 72 height 31
